Goal: Find specific page/section: Find specific page/section

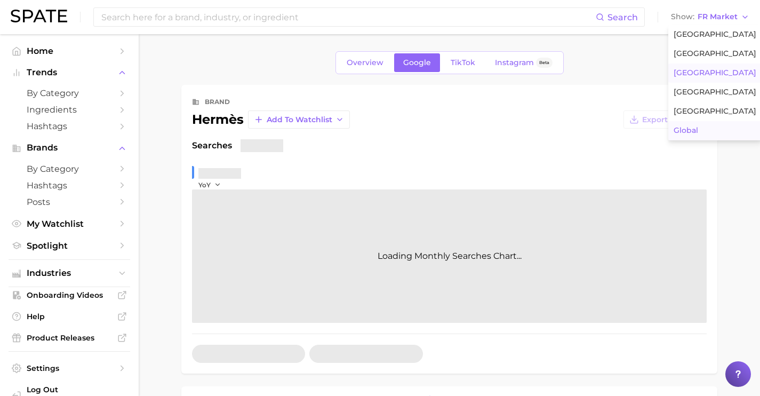
click at [697, 126] on span "Global" at bounding box center [686, 130] width 25 height 9
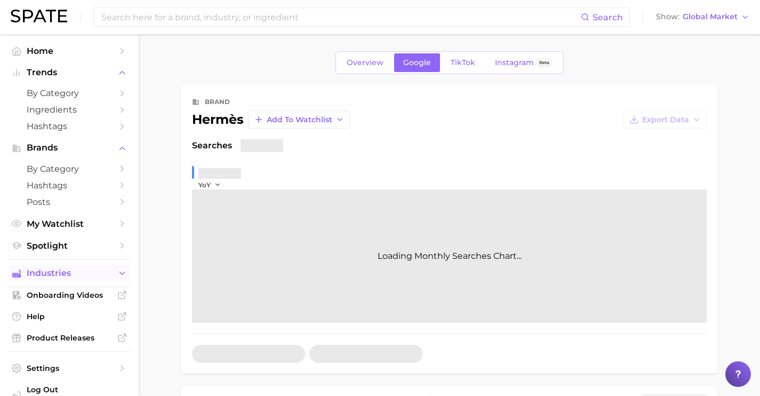
click at [99, 277] on span "Industries" at bounding box center [69, 273] width 85 height 10
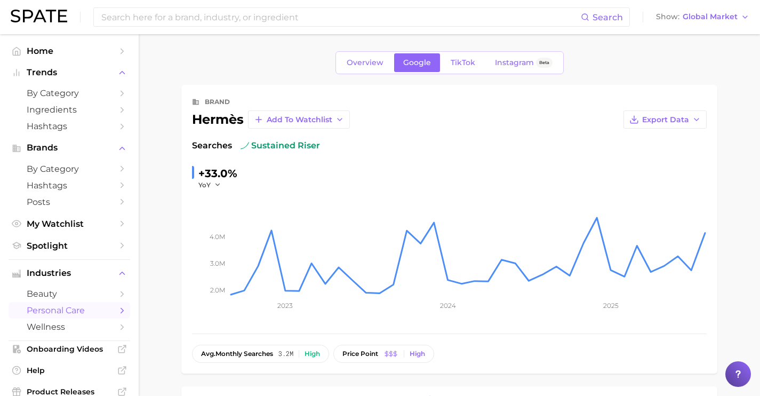
click at [95, 311] on span "personal care" at bounding box center [69, 310] width 85 height 10
